Goal: Task Accomplishment & Management: Manage account settings

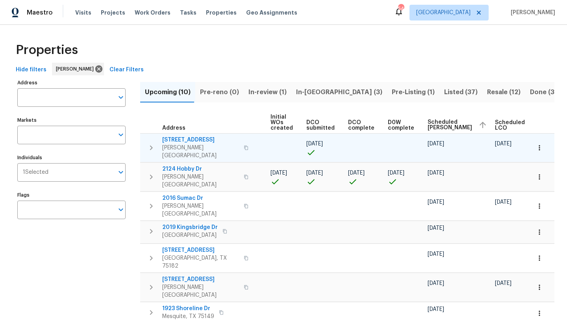
scroll to position [0, 96]
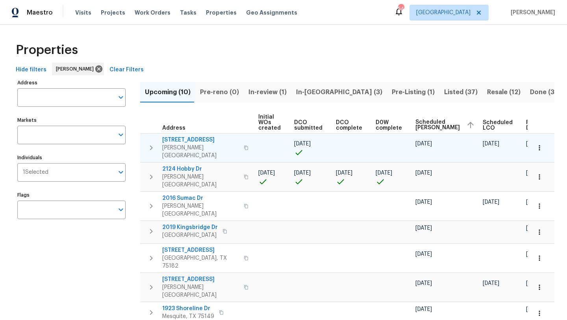
click at [538, 144] on icon "button" at bounding box center [539, 148] width 8 height 8
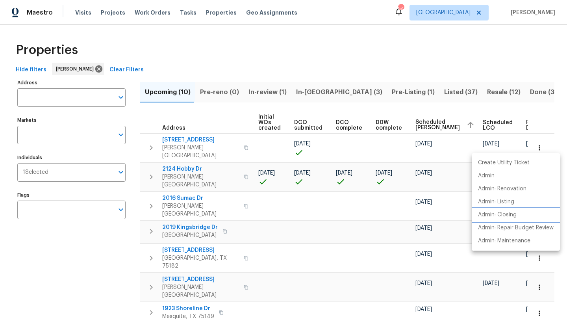
click at [511, 213] on p "Admin: Closing" at bounding box center [497, 215] width 39 height 8
click at [192, 142] on div at bounding box center [283, 160] width 567 height 320
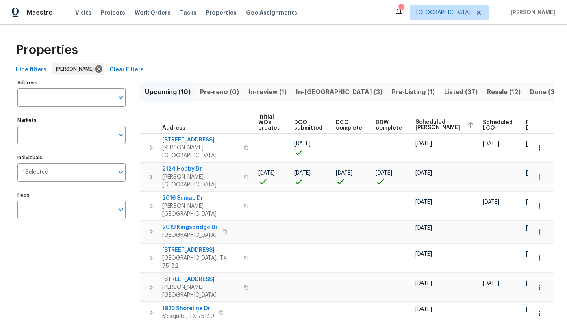
click at [192, 142] on span "117 Independence Trl" at bounding box center [200, 140] width 77 height 8
click at [310, 89] on span "In-reno (3)" at bounding box center [339, 92] width 86 height 11
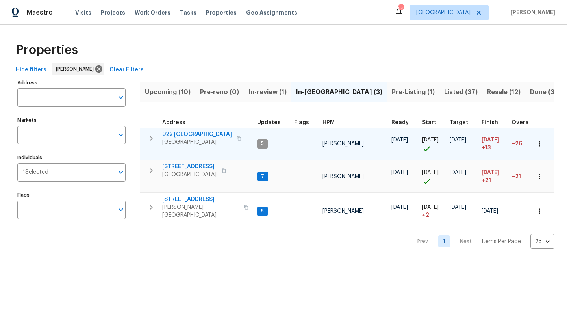
click at [191, 134] on span "922 Laguna Dr" at bounding box center [197, 134] width 70 height 8
click at [538, 144] on icon "button" at bounding box center [539, 144] width 8 height 8
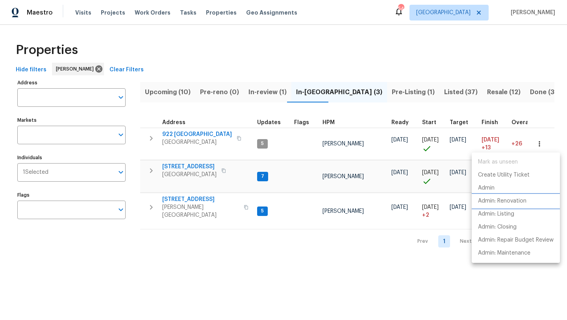
click at [515, 201] on p "Admin: Renovation" at bounding box center [502, 201] width 48 height 8
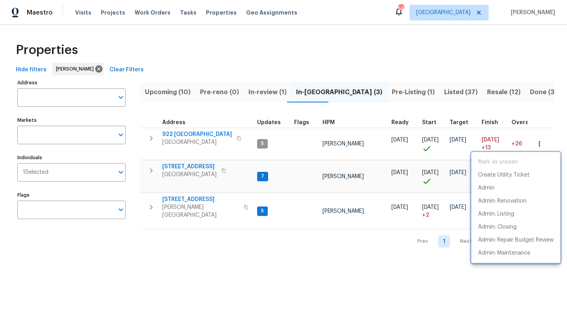
click at [202, 198] on div at bounding box center [283, 160] width 567 height 320
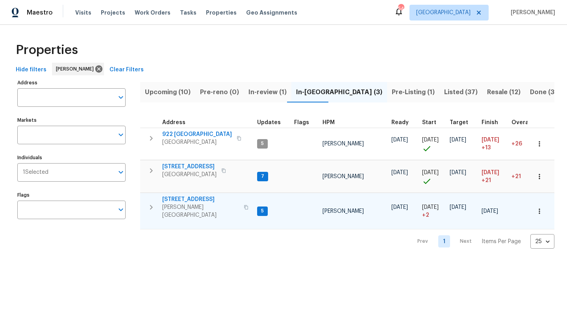
click at [201, 198] on span "414 Creekwood Ct" at bounding box center [200, 199] width 77 height 8
click at [542, 207] on icon "button" at bounding box center [539, 211] width 8 height 8
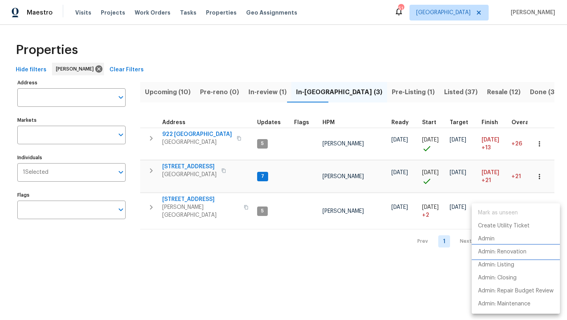
click at [515, 250] on p "Admin: Renovation" at bounding box center [502, 252] width 48 height 8
click at [277, 273] on div at bounding box center [283, 160] width 567 height 320
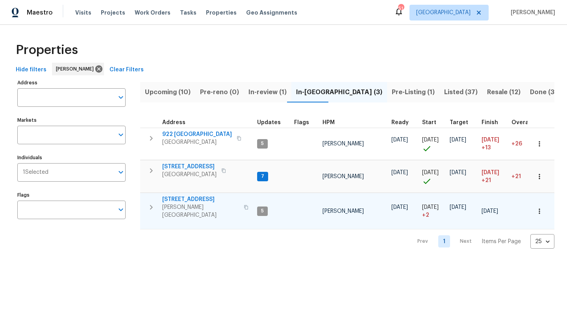
click at [194, 200] on span "414 Creekwood Ct" at bounding box center [200, 199] width 77 height 8
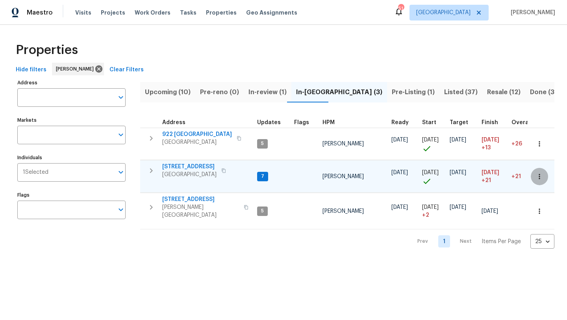
click at [541, 176] on icon "button" at bounding box center [539, 176] width 8 height 8
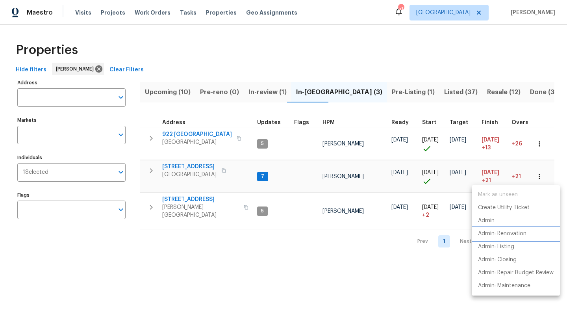
click at [513, 234] on p "Admin: Renovation" at bounding box center [502, 234] width 48 height 8
click at [199, 166] on div at bounding box center [283, 160] width 567 height 320
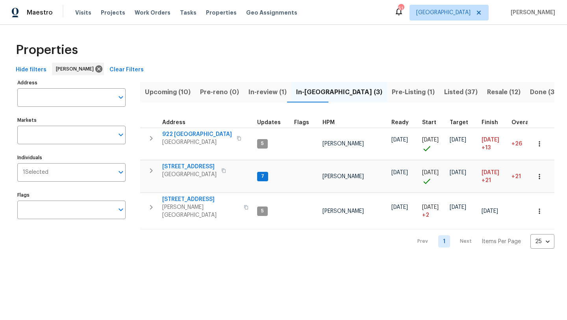
click at [199, 166] on span "[STREET_ADDRESS]" at bounding box center [189, 167] width 54 height 8
click at [540, 178] on icon "button" at bounding box center [539, 176] width 8 height 8
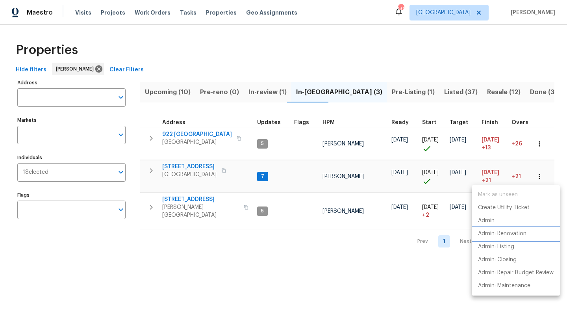
click at [517, 233] on p "Admin: Renovation" at bounding box center [502, 234] width 48 height 8
click at [176, 89] on div at bounding box center [283, 160] width 567 height 320
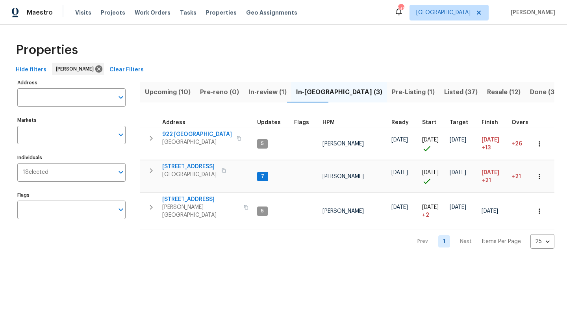
click at [176, 89] on span "Upcoming (10)" at bounding box center [168, 92] width 46 height 11
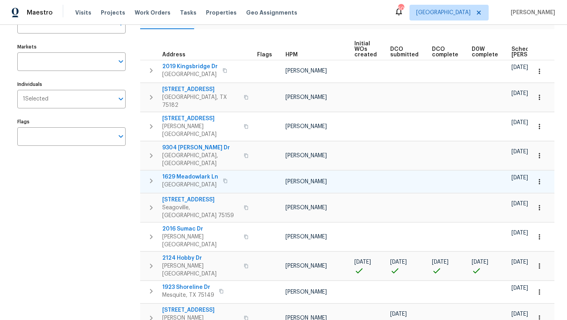
scroll to position [73, 0]
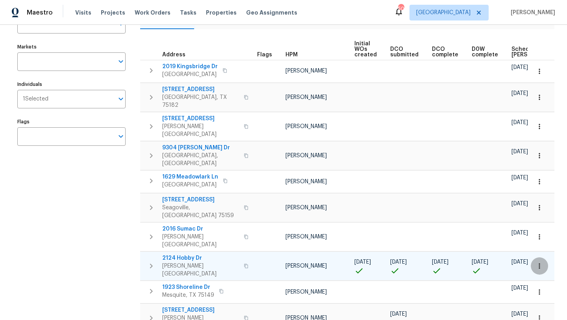
click at [541, 262] on icon "button" at bounding box center [539, 266] width 8 height 8
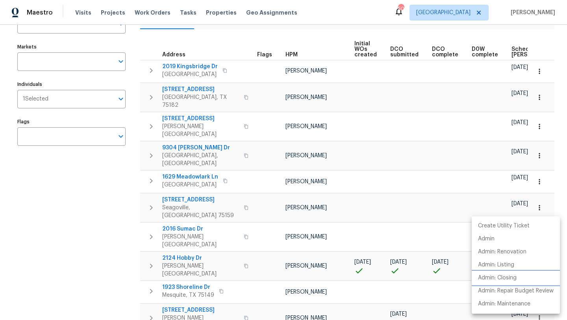
click at [509, 278] on p "Admin: Closing" at bounding box center [497, 278] width 39 height 8
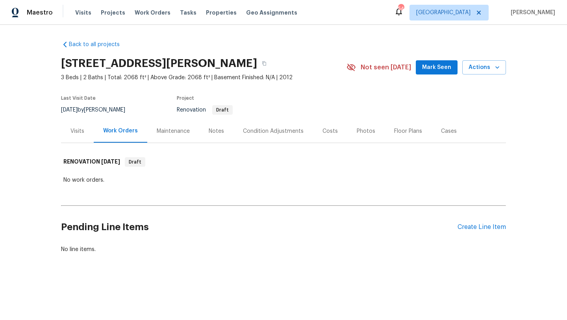
click at [361, 129] on div "Photos" at bounding box center [366, 131] width 19 height 8
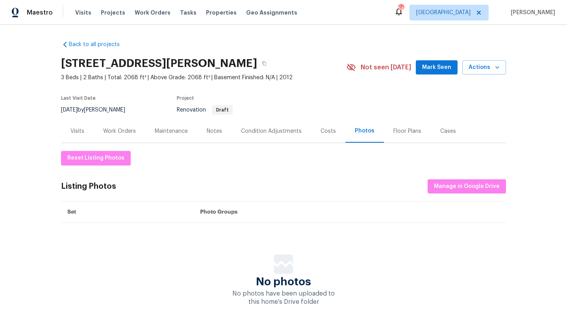
click at [323, 131] on div "Costs" at bounding box center [327, 131] width 15 height 8
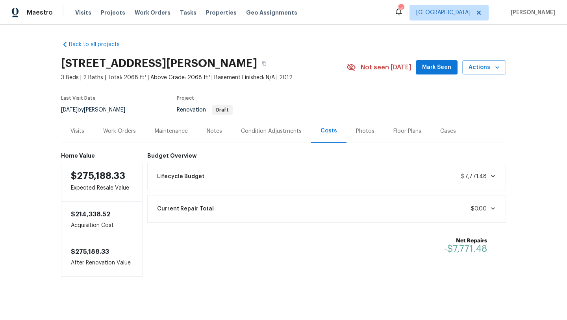
click at [287, 131] on div "Condition Adjustments" at bounding box center [271, 131] width 61 height 8
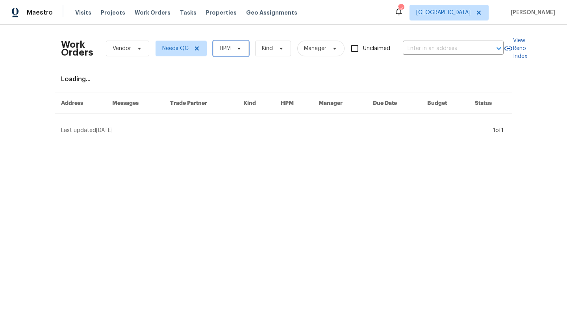
click at [235, 53] on span "HPM" at bounding box center [231, 49] width 36 height 16
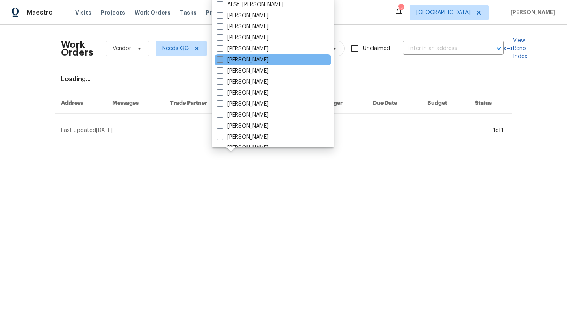
click at [238, 57] on label "[PERSON_NAME]" at bounding box center [243, 60] width 52 height 8
click at [222, 57] on input "[PERSON_NAME]" at bounding box center [219, 58] width 5 height 5
checkbox input "true"
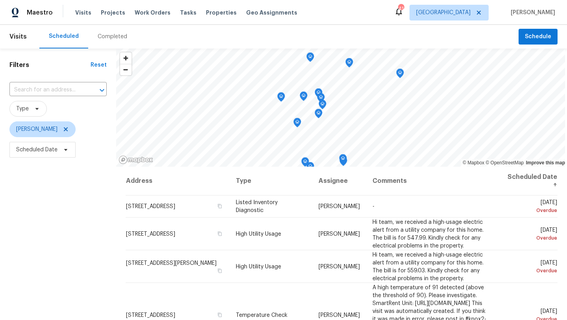
scroll to position [102, 0]
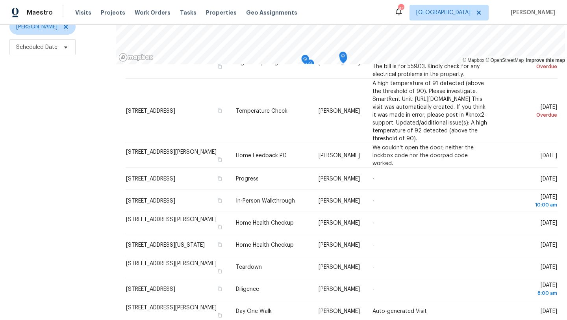
click at [72, 193] on div "Filters Reset ​ Type [PERSON_NAME] Scheduled Date" at bounding box center [58, 133] width 116 height 374
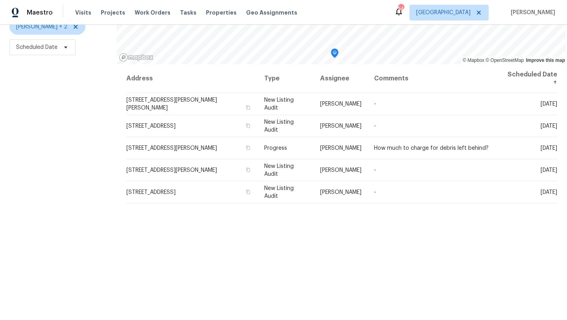
scroll to position [102, 0]
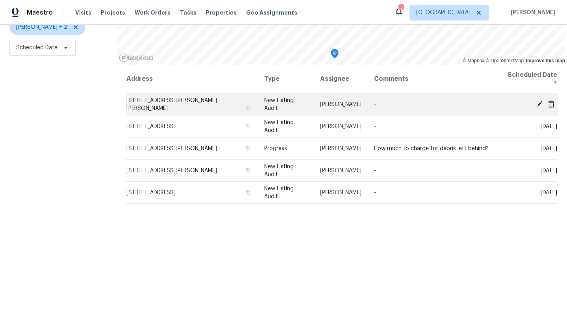
click at [170, 98] on span "[STREET_ADDRESS][PERSON_NAME][PERSON_NAME]" at bounding box center [171, 104] width 91 height 13
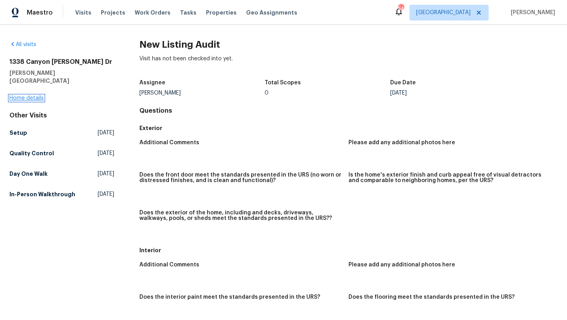
click at [34, 95] on link "Home details" at bounding box center [26, 98] width 34 height 6
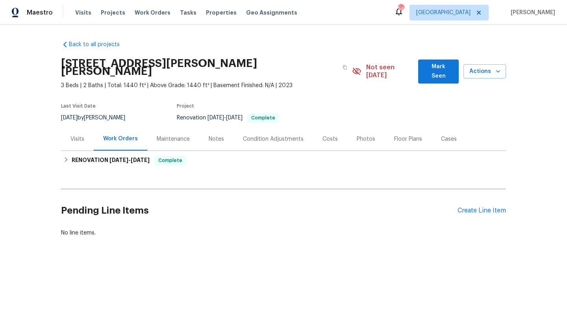
click at [361, 135] on div "Photos" at bounding box center [366, 139] width 19 height 8
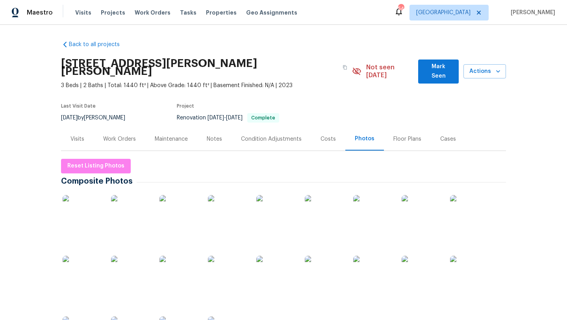
click at [244, 210] on img at bounding box center [227, 214] width 39 height 39
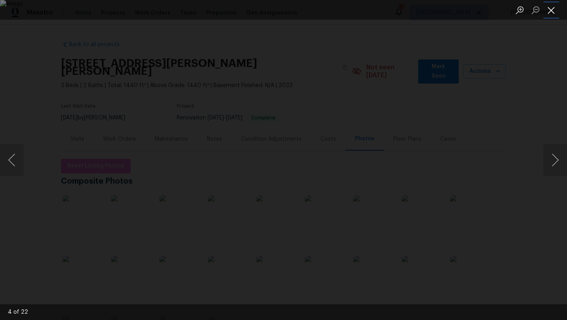
click at [552, 10] on button "Close lightbox" at bounding box center [551, 10] width 16 height 14
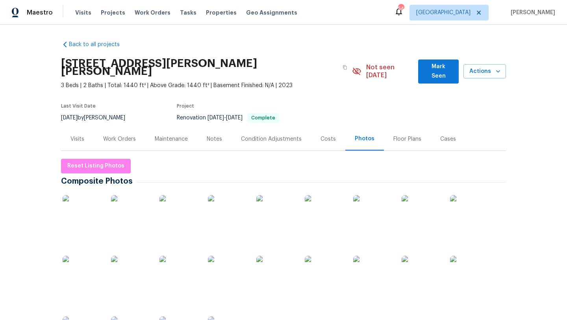
click at [327, 210] on img at bounding box center [324, 214] width 39 height 39
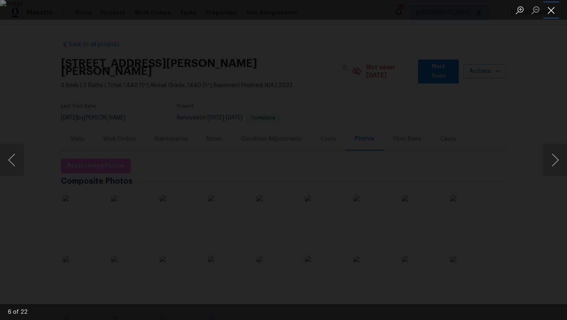
click at [550, 11] on button "Close lightbox" at bounding box center [551, 10] width 16 height 14
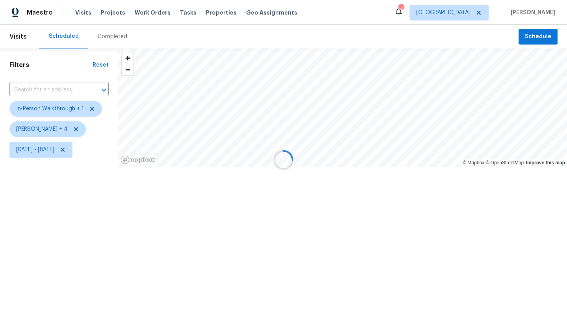
click at [53, 150] on div at bounding box center [283, 160] width 567 height 320
click at [53, 150] on span "[DATE] - [DATE]" at bounding box center [35, 150] width 38 height 8
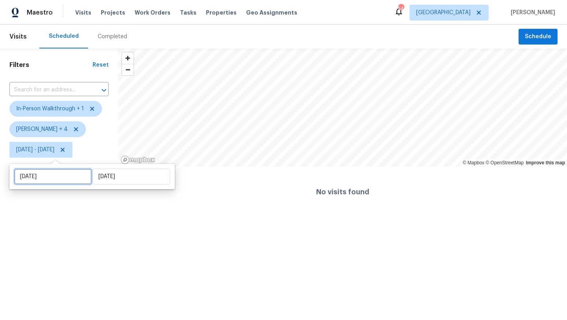
select select "8"
select select "2025"
select select "9"
select select "2025"
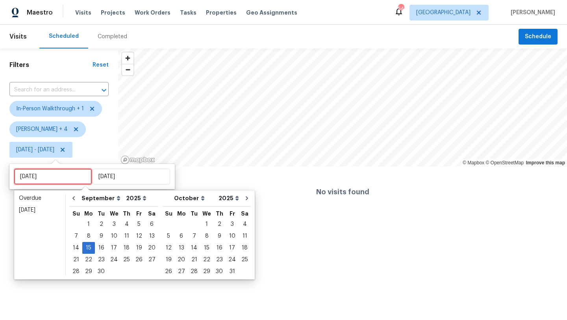
click at [56, 175] on input "[DATE]" at bounding box center [53, 177] width 78 height 16
type input "[DATE]"
click at [100, 248] on div "16" at bounding box center [101, 247] width 13 height 11
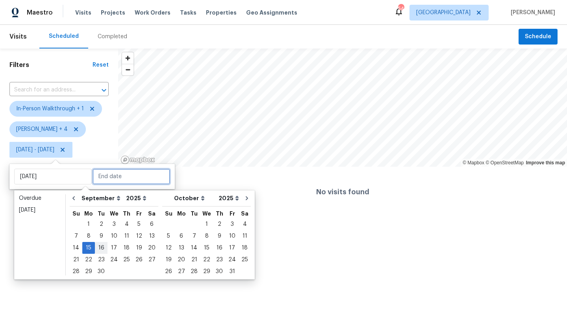
type input "[DATE]"
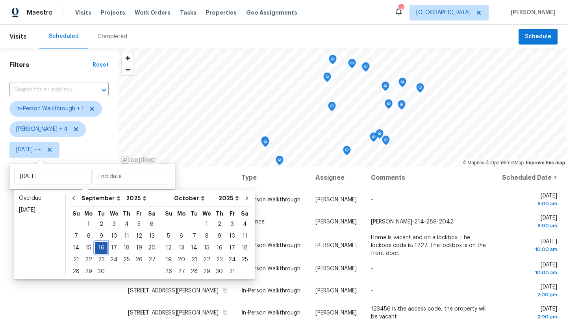
click at [100, 248] on div "16" at bounding box center [101, 247] width 13 height 11
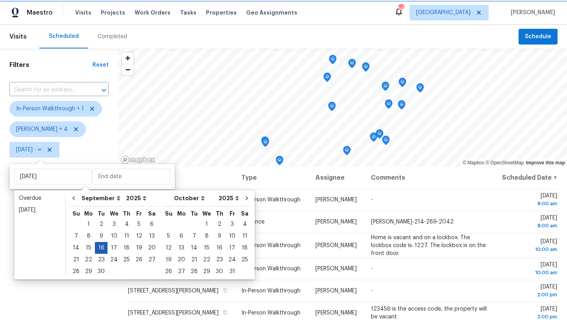
type input "Tue, Sep 16"
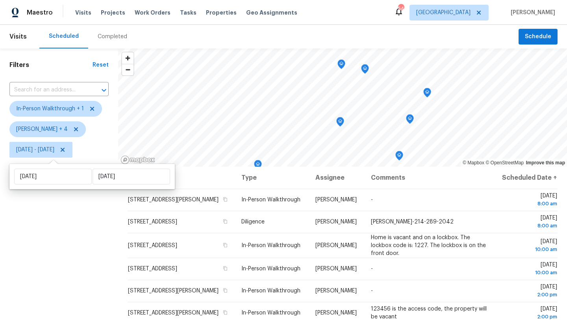
click at [96, 246] on div "Filters Reset ​ In-Person Walkthrough + 1 Alicia Anices + 4 Tue, Sep 16 - Tue, …" at bounding box center [59, 235] width 118 height 374
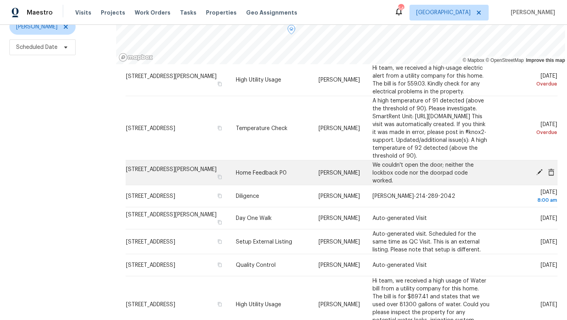
scroll to position [83, 0]
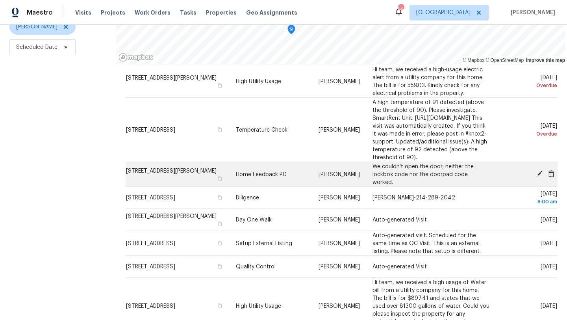
click at [540, 177] on icon at bounding box center [539, 173] width 6 height 6
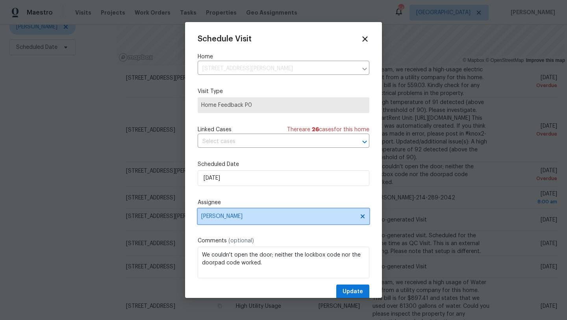
click at [223, 218] on span "[PERSON_NAME]" at bounding box center [278, 216] width 154 height 6
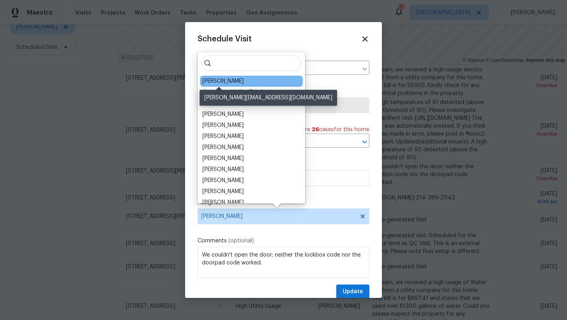
click at [224, 81] on div "[PERSON_NAME]" at bounding box center [222, 81] width 41 height 8
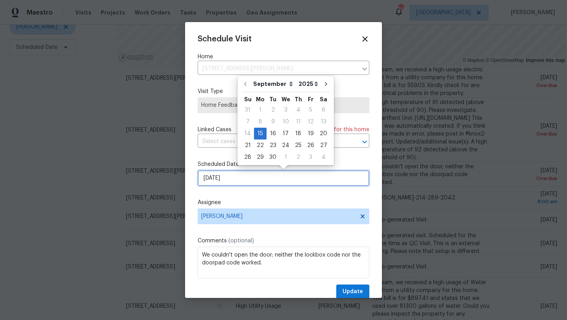
click at [238, 180] on input "[DATE]" at bounding box center [284, 178] width 172 height 16
click at [274, 131] on div "16" at bounding box center [273, 133] width 13 height 11
type input "9/16/2025"
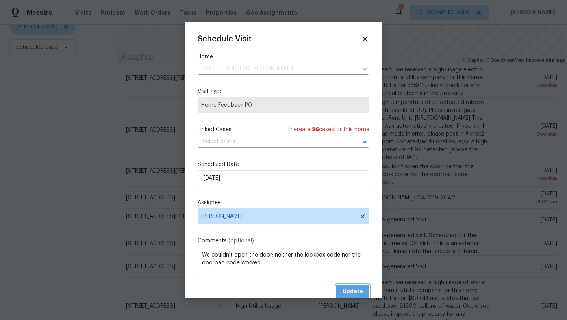
click at [348, 288] on span "Update" at bounding box center [353, 292] width 20 height 10
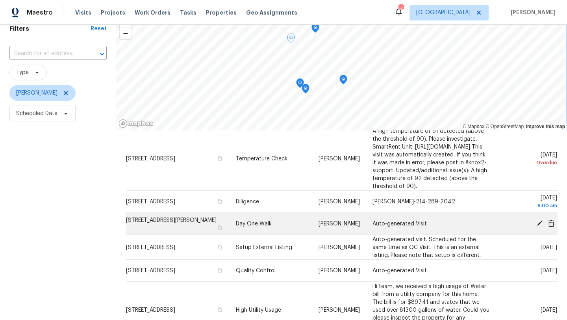
scroll to position [122, 0]
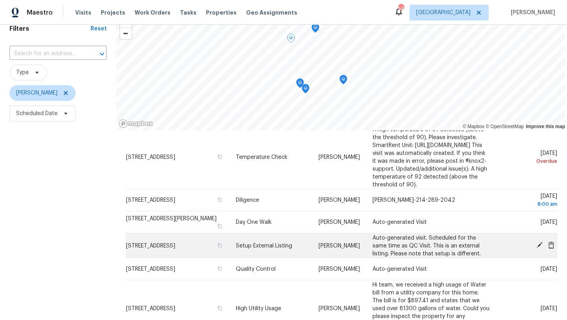
click at [538, 248] on icon at bounding box center [539, 245] width 6 height 6
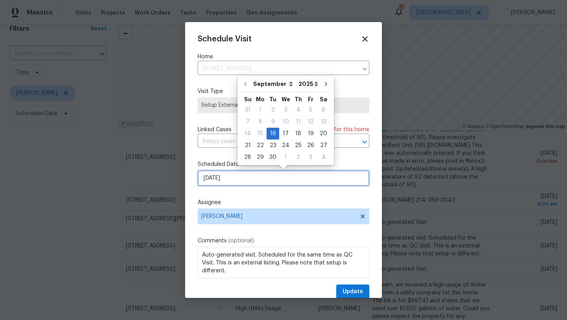
click at [253, 180] on input "9/16/2025" at bounding box center [284, 178] width 172 height 16
click at [297, 132] on div "18" at bounding box center [298, 133] width 12 height 11
type input "9/18/2025"
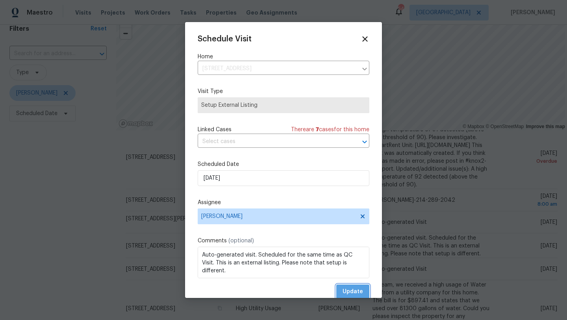
click at [360, 290] on span "Update" at bounding box center [353, 292] width 20 height 10
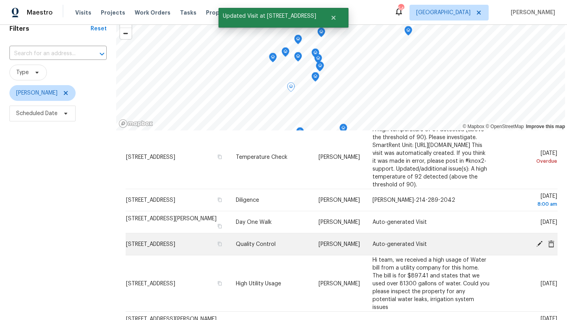
click at [542, 247] on icon at bounding box center [539, 243] width 7 height 7
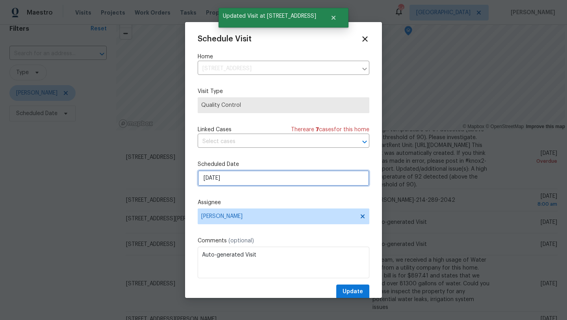
click at [261, 182] on input "[DATE]" at bounding box center [284, 178] width 172 height 16
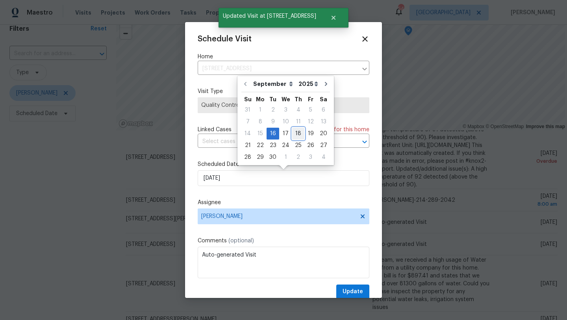
click at [296, 132] on div "18" at bounding box center [298, 133] width 12 height 11
type input "9/18/2025"
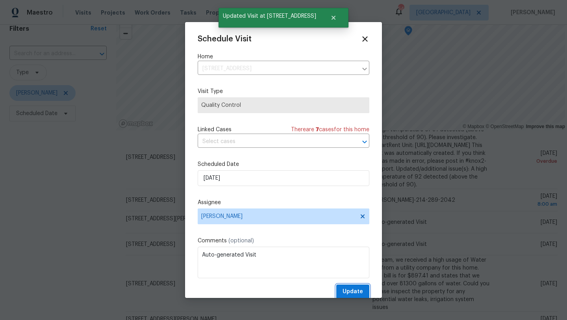
click at [348, 290] on span "Update" at bounding box center [353, 292] width 20 height 10
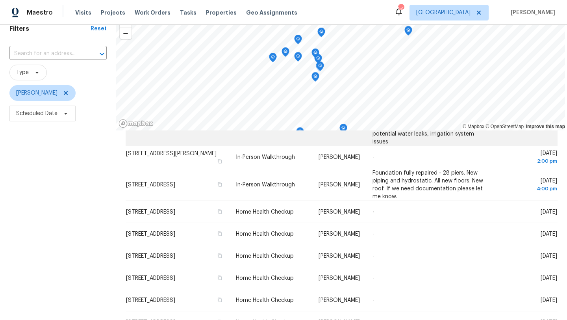
scroll to position [266, 0]
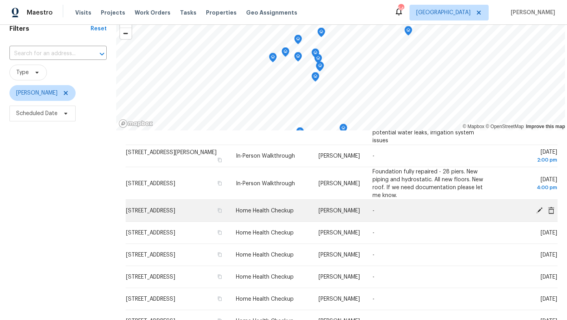
click at [537, 206] on icon at bounding box center [539, 209] width 7 height 7
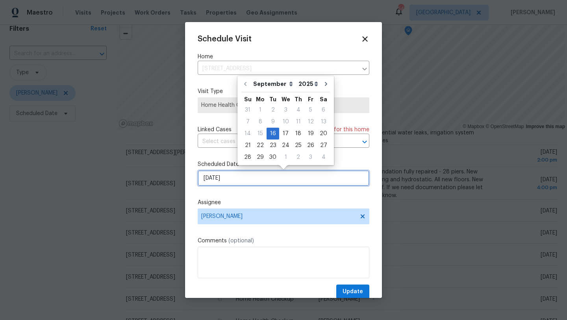
click at [246, 178] on input "[DATE]" at bounding box center [284, 178] width 172 height 16
click at [284, 134] on div "17" at bounding box center [285, 133] width 13 height 11
type input "9/17/2025"
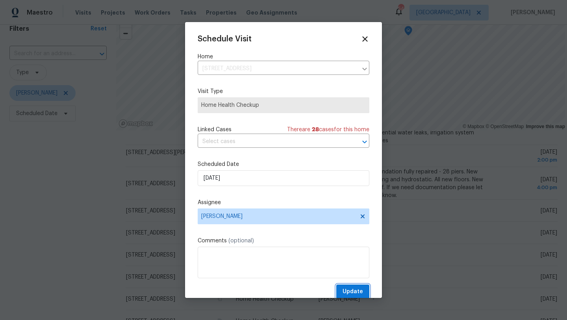
click at [351, 289] on span "Update" at bounding box center [353, 292] width 20 height 10
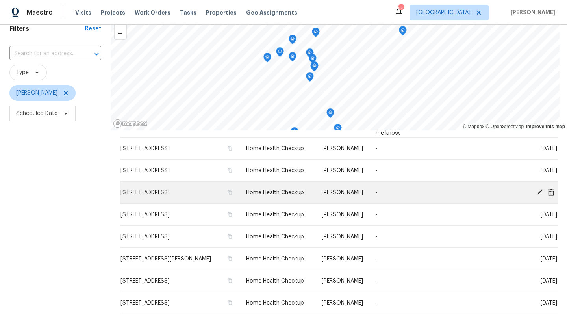
scroll to position [327, 0]
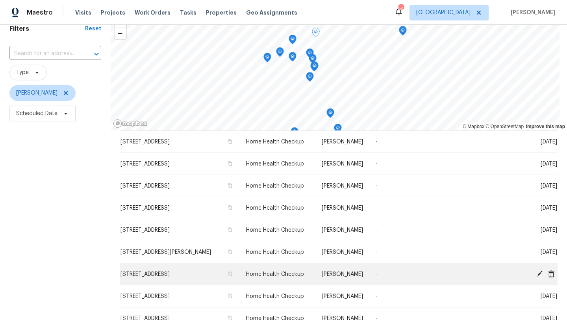
click at [539, 274] on icon at bounding box center [539, 273] width 6 height 6
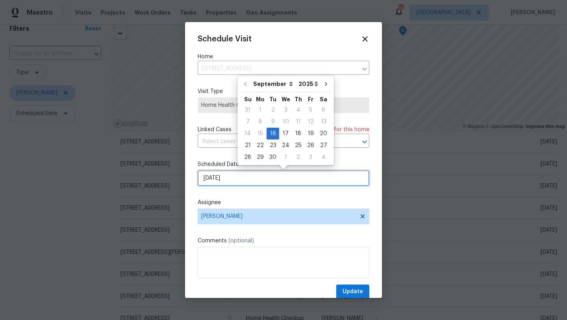
click at [264, 181] on input "9/16/2025" at bounding box center [284, 178] width 172 height 16
click at [284, 132] on div "17" at bounding box center [285, 133] width 13 height 11
type input "9/17/2025"
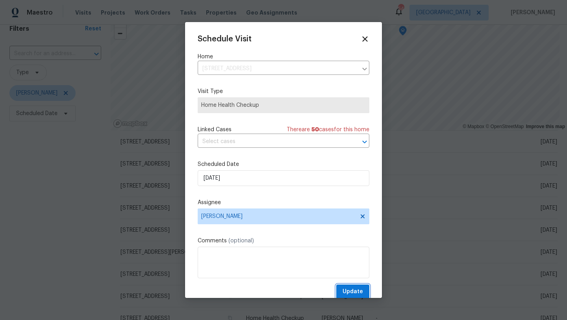
click at [354, 289] on span "Update" at bounding box center [353, 292] width 20 height 10
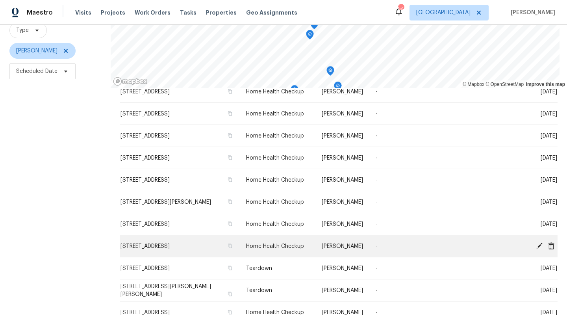
scroll to position [102, 0]
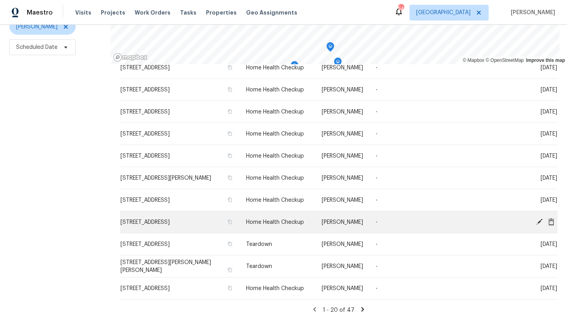
click at [540, 220] on icon at bounding box center [539, 221] width 6 height 6
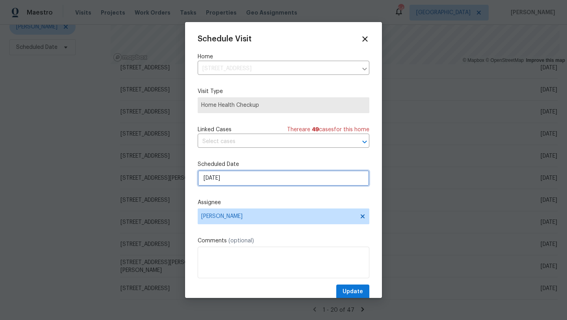
click at [249, 175] on input "9/16/2025" at bounding box center [284, 178] width 172 height 16
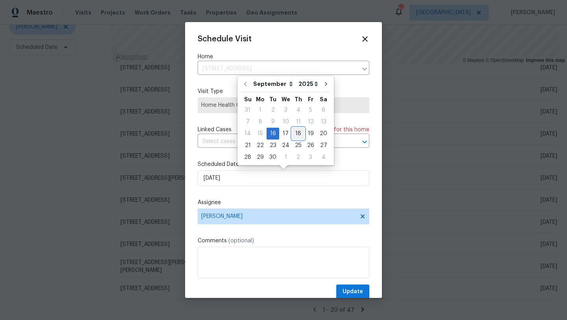
click at [298, 132] on div "18" at bounding box center [298, 133] width 12 height 11
type input "9/18/2025"
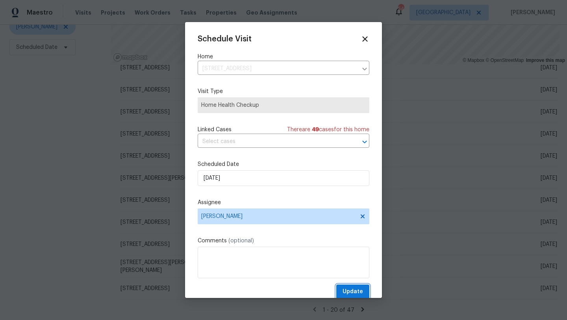
click at [348, 291] on span "Update" at bounding box center [353, 292] width 20 height 10
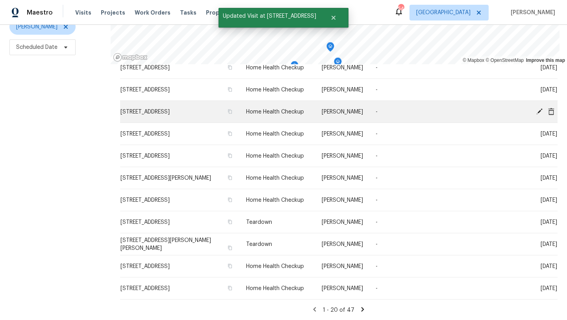
click at [540, 109] on icon at bounding box center [539, 111] width 6 height 6
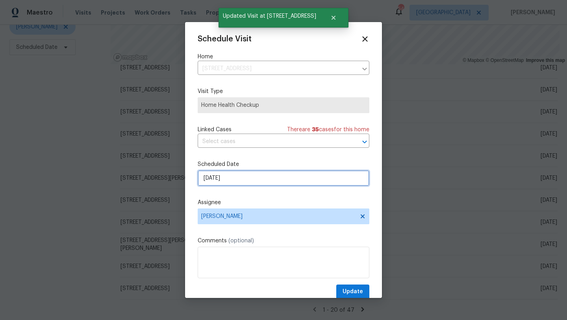
click at [234, 179] on input "9/16/2025" at bounding box center [284, 178] width 172 height 16
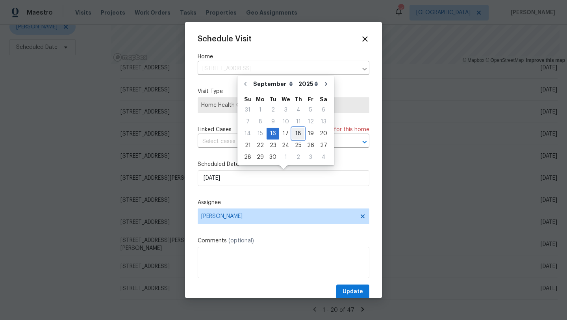
click at [298, 133] on div "18" at bounding box center [298, 133] width 12 height 11
type input "9/18/2025"
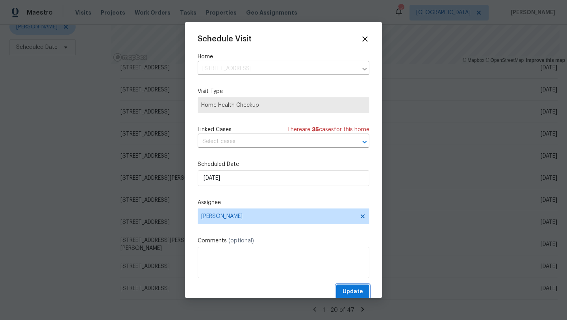
click at [356, 291] on span "Update" at bounding box center [353, 292] width 20 height 10
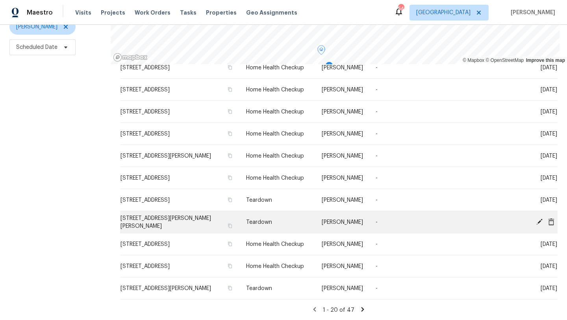
click at [539, 219] on icon at bounding box center [539, 221] width 7 height 7
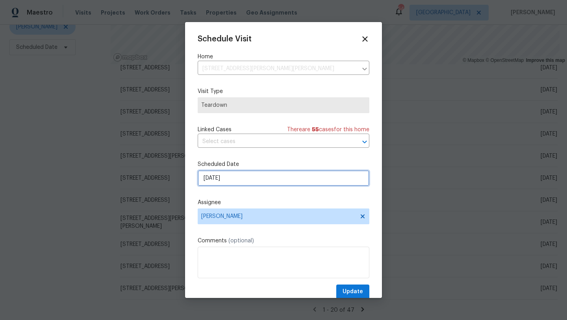
click at [244, 179] on input "9/16/2025" at bounding box center [284, 178] width 172 height 16
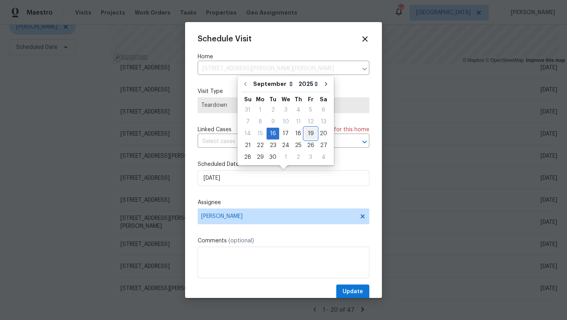
click at [309, 132] on div "19" at bounding box center [310, 133] width 13 height 11
type input "9/19/2025"
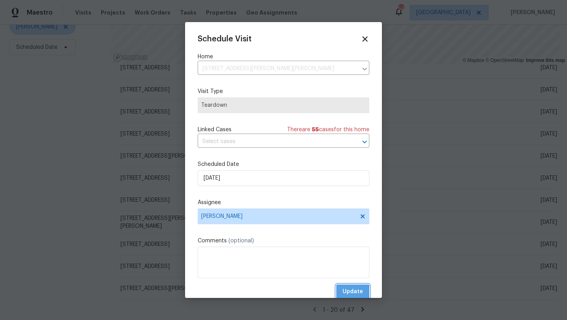
click at [346, 292] on span "Update" at bounding box center [353, 292] width 20 height 10
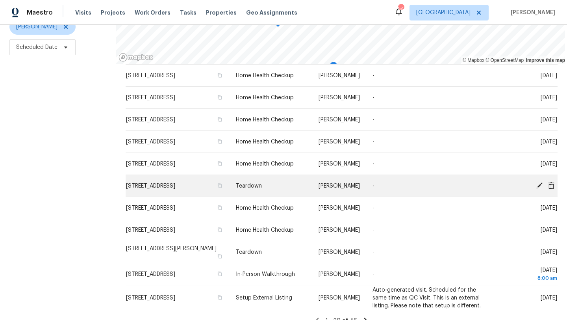
click at [537, 181] on icon at bounding box center [539, 184] width 7 height 7
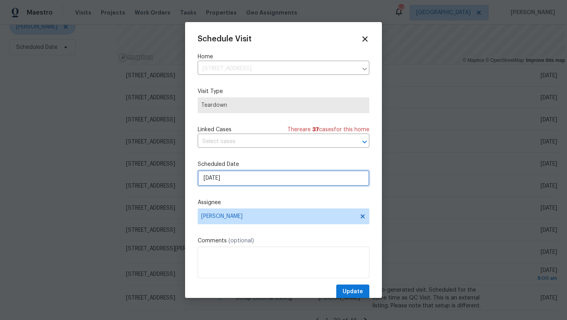
click at [241, 179] on input "9/16/2025" at bounding box center [284, 178] width 172 height 16
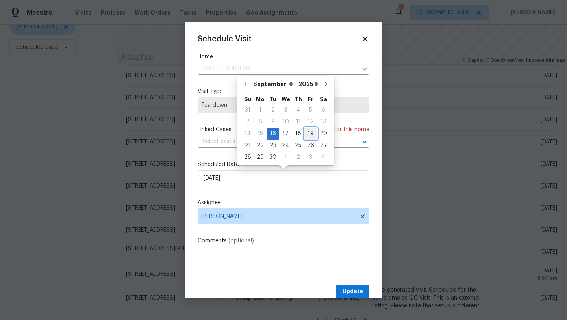
click at [308, 134] on div "19" at bounding box center [310, 133] width 13 height 11
type input "9/19/2025"
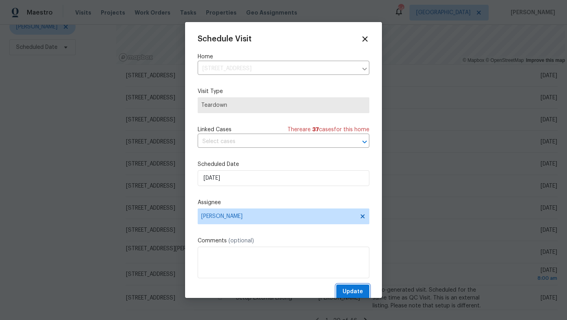
click at [351, 291] on span "Update" at bounding box center [353, 292] width 20 height 10
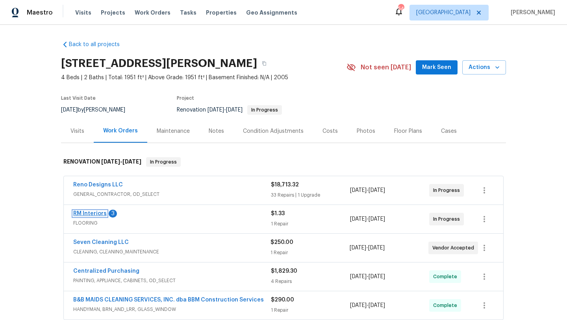
click at [98, 211] on link "RM Interiors" at bounding box center [89, 214] width 33 height 6
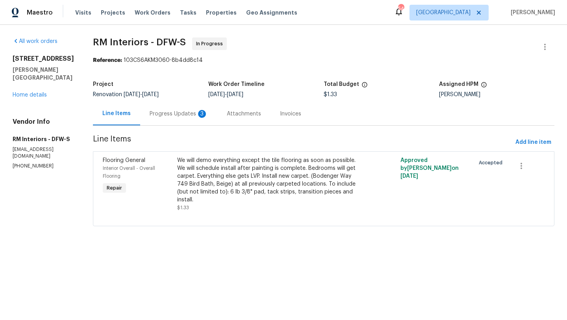
click at [174, 114] on div "Progress Updates 3" at bounding box center [179, 114] width 58 height 8
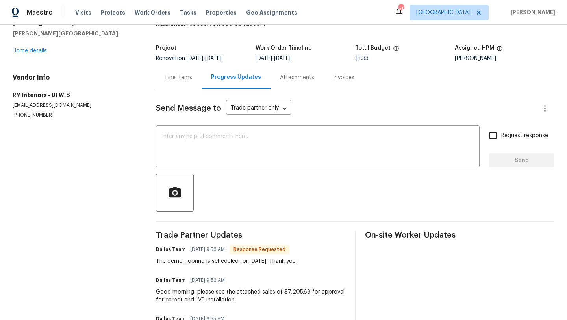
scroll to position [33, 0]
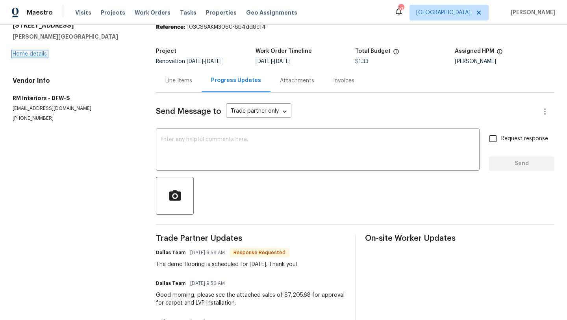
click at [34, 55] on link "Home details" at bounding box center [30, 54] width 34 height 6
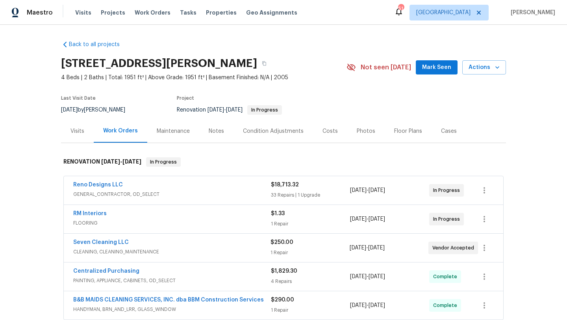
click at [114, 216] on div "RM Interiors" at bounding box center [172, 213] width 198 height 9
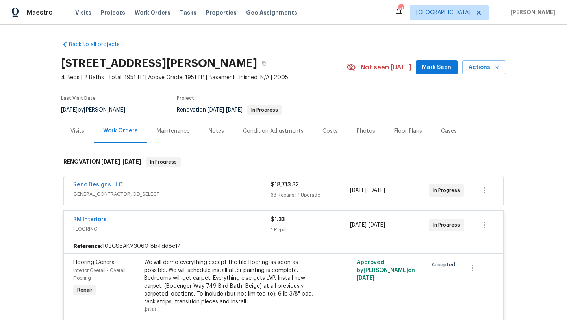
click at [210, 271] on div "We will demo everything except the tile flooring as soon as possible. We will s…" at bounding box center [230, 281] width 172 height 47
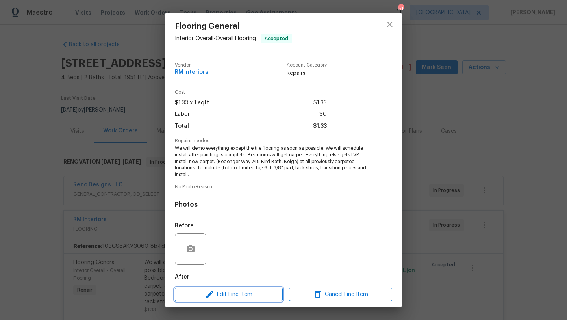
click at [234, 291] on span "Edit Line Item" at bounding box center [228, 294] width 103 height 10
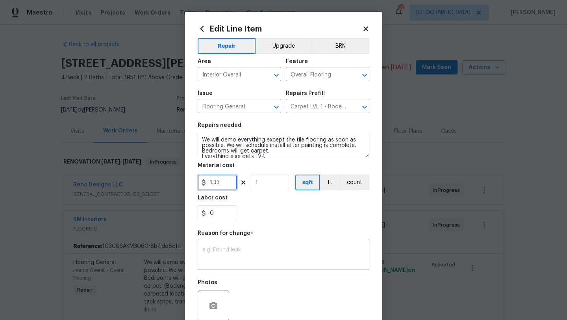
drag, startPoint x: 229, startPoint y: 183, endPoint x: 204, endPoint y: 182, distance: 24.9
click at [204, 182] on div "1.33" at bounding box center [217, 182] width 39 height 16
type input "7205.68"
click at [267, 244] on div "x ​" at bounding box center [284, 255] width 172 height 29
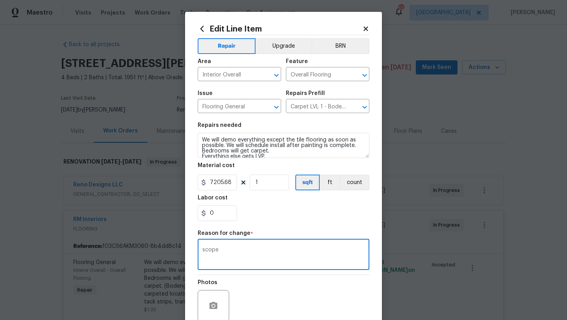
type textarea "scope"
click at [302, 221] on section "Repairs needed We will demo everything except the tile flooring as soon as poss…" at bounding box center [284, 172] width 172 height 108
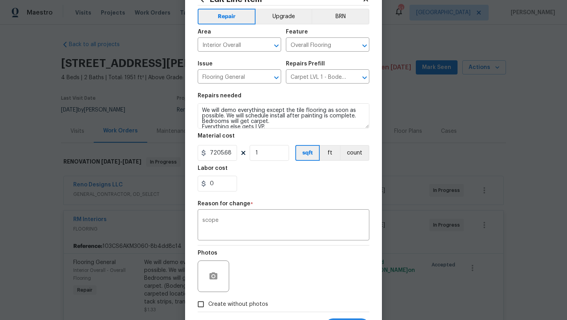
scroll to position [35, 0]
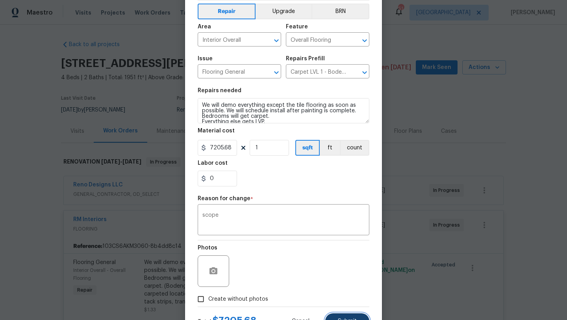
click at [339, 317] on button "Submit" at bounding box center [347, 321] width 44 height 16
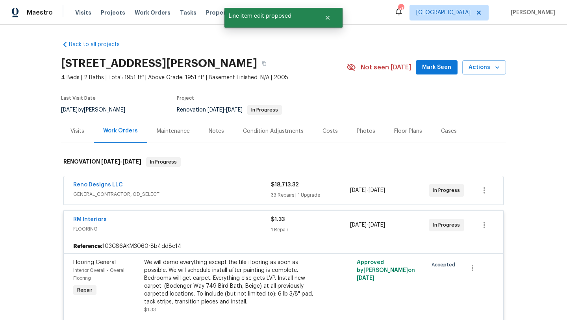
scroll to position [0, 0]
click at [103, 218] on link "RM Interiors" at bounding box center [89, 220] width 33 height 6
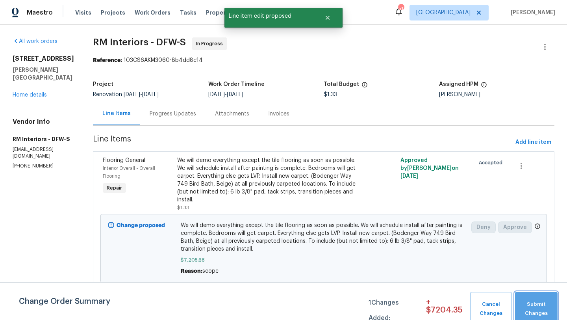
click at [547, 300] on span "Submit Changes" at bounding box center [536, 309] width 35 height 18
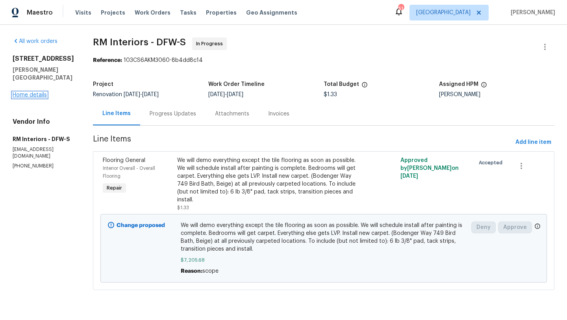
click at [32, 94] on link "Home details" at bounding box center [30, 95] width 34 height 6
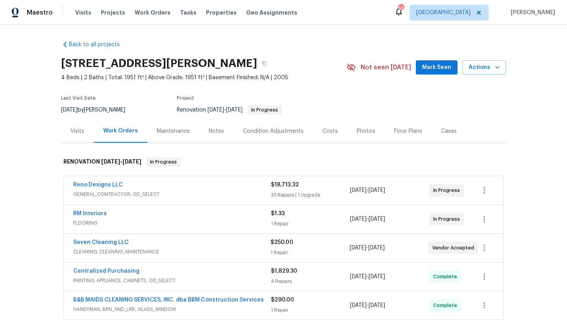
click at [154, 186] on div "Reno Designs LLC" at bounding box center [172, 185] width 198 height 9
click at [215, 189] on div "Reno Designs LLC" at bounding box center [172, 185] width 198 height 9
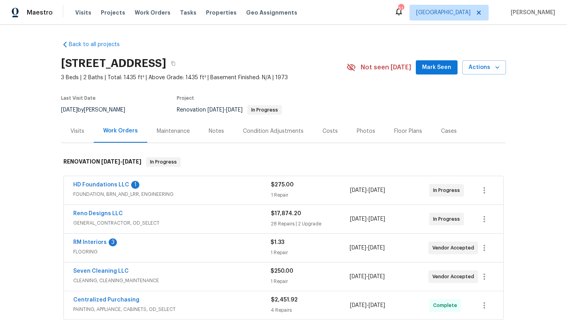
click at [111, 179] on div "HD Foundations LLC 1 FOUNDATION, BRN_AND_LRR, ENGINEERING $275.00 1 Repair [DAT…" at bounding box center [283, 190] width 439 height 28
click at [110, 182] on link "HD Foundations LLC" at bounding box center [101, 185] width 56 height 6
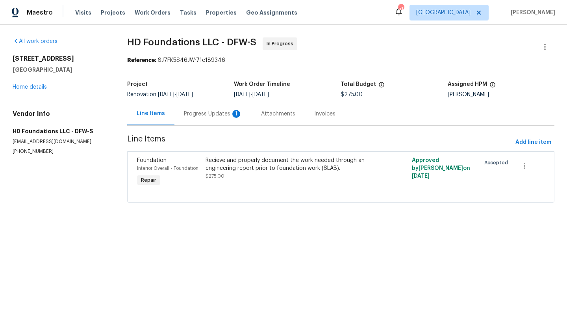
click at [207, 115] on div "Progress Updates 1" at bounding box center [213, 114] width 58 height 8
